Goal: Book appointment/travel/reservation

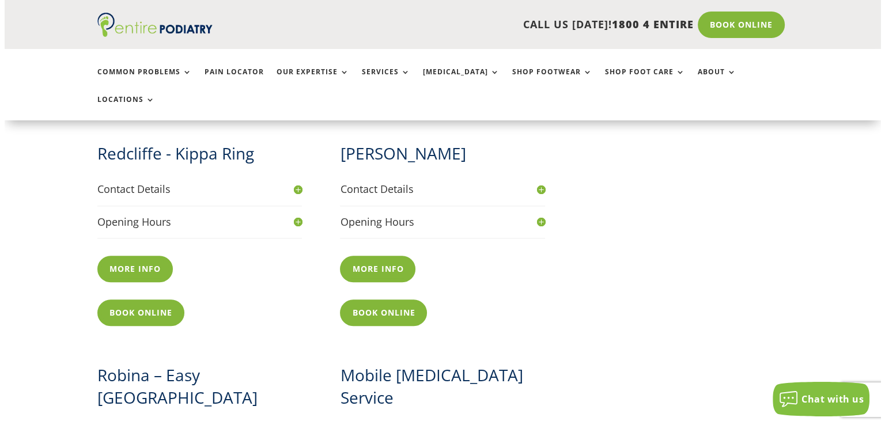
scroll to position [1019, 0]
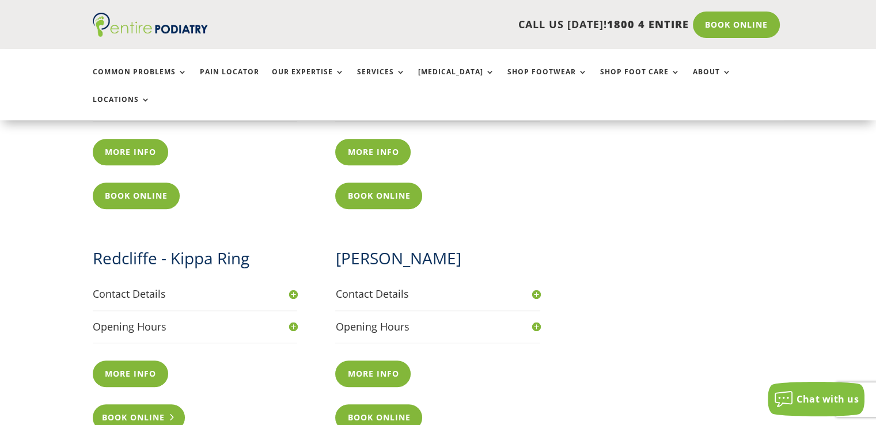
click at [117, 404] on link "Book Online" at bounding box center [139, 417] width 93 height 26
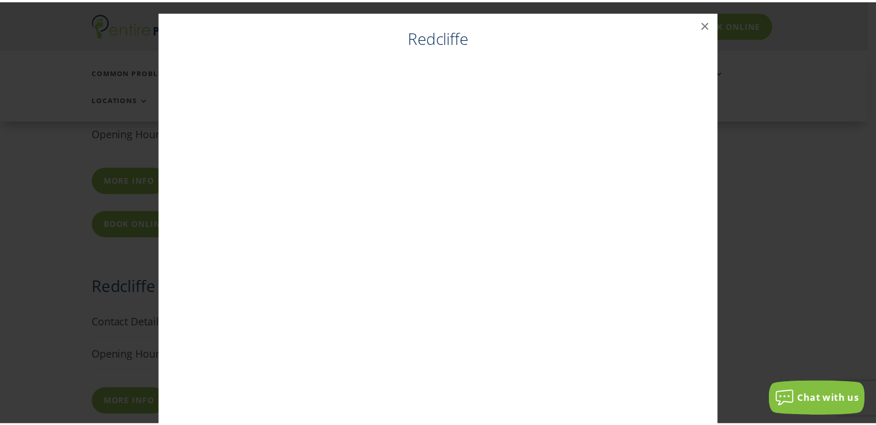
scroll to position [987, 0]
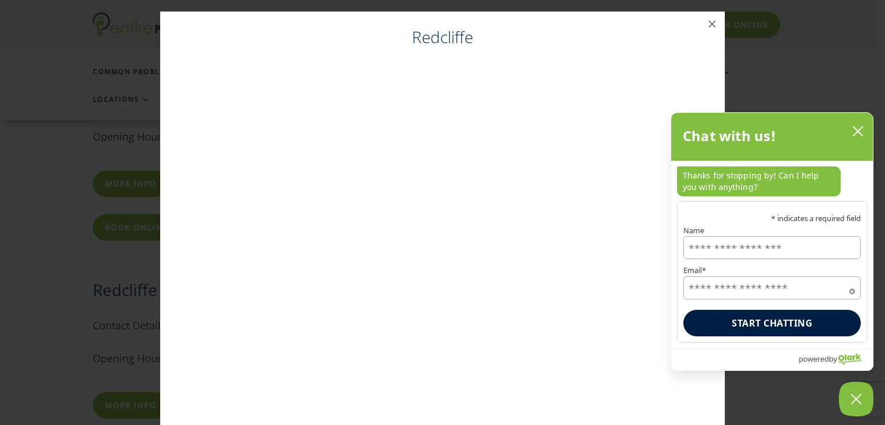
drag, startPoint x: 858, startPoint y: 130, endPoint x: 804, endPoint y: 123, distance: 54.1
click at [858, 130] on icon "close chatbox" at bounding box center [858, 132] width 12 height 12
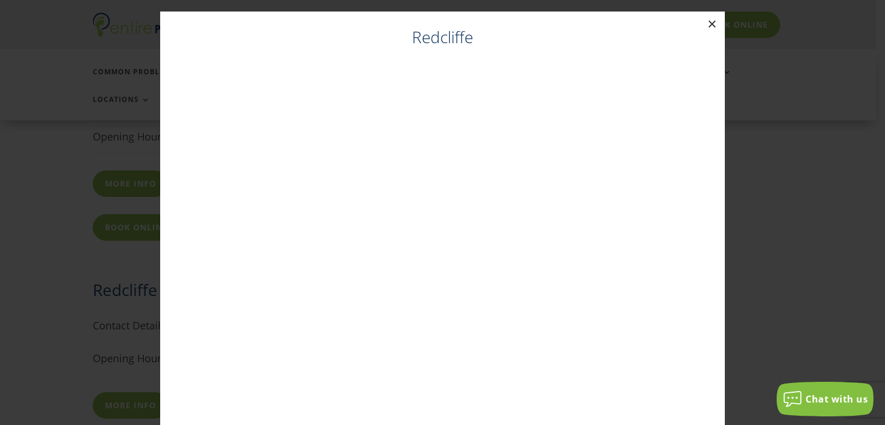
click at [706, 24] on button "×" at bounding box center [711, 24] width 25 height 25
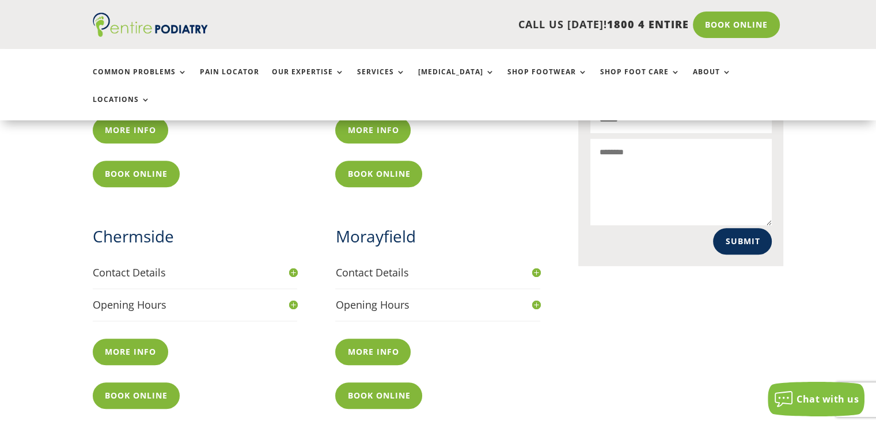
scroll to position [600, 0]
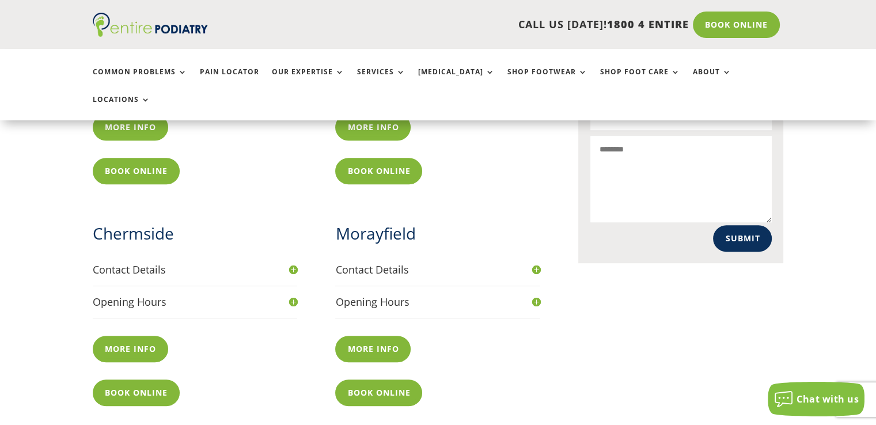
click at [120, 263] on h4 "Contact Details" at bounding box center [195, 270] width 205 height 14
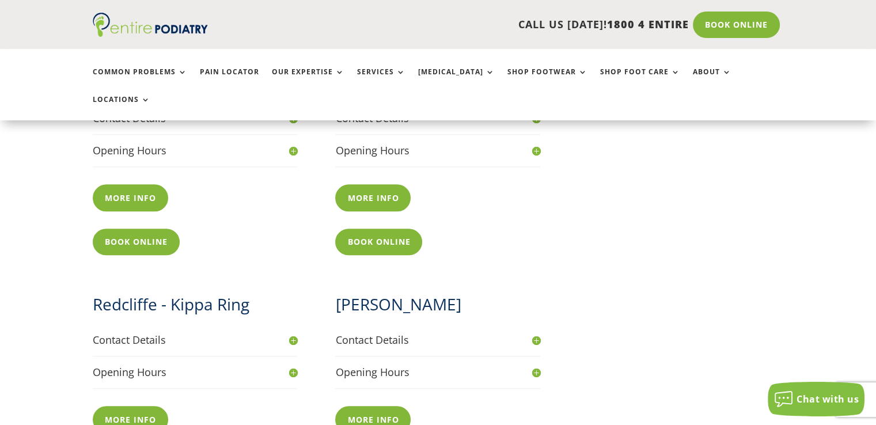
scroll to position [1201, 0]
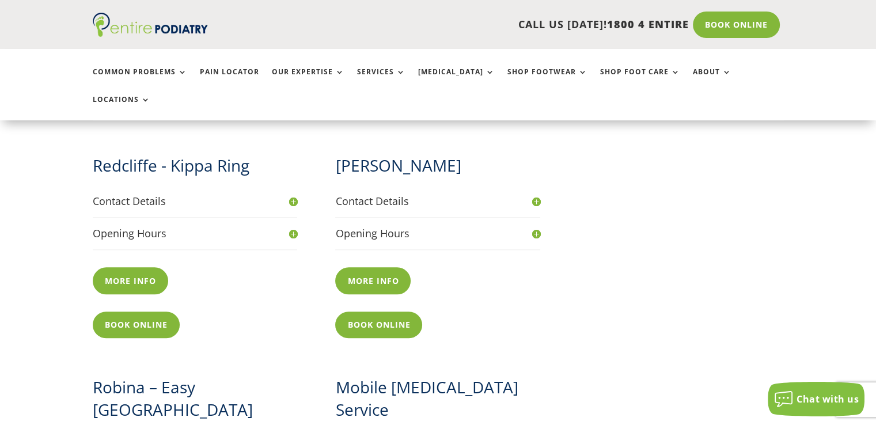
click at [115, 194] on h4 "Contact Details" at bounding box center [195, 201] width 205 height 14
